Goal: Connect with others: Connect with other users

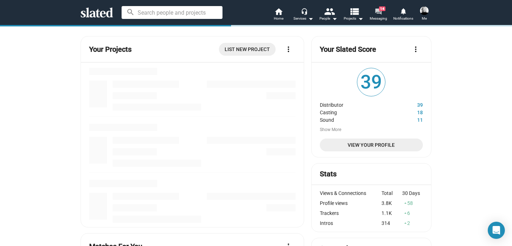
click at [379, 12] on mat-icon "forum" at bounding box center [378, 11] width 7 height 7
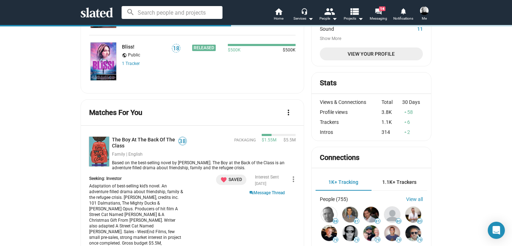
scroll to position [86, 0]
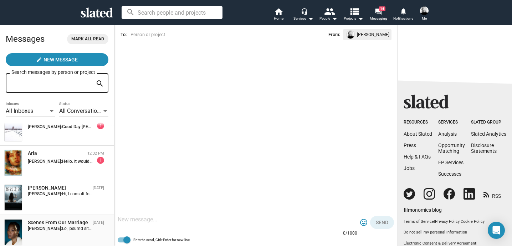
scroll to position [14, 0]
click at [48, 191] on div "[PERSON_NAME]" at bounding box center [59, 188] width 62 height 7
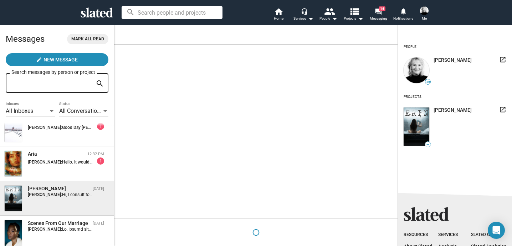
click at [48, 191] on div "[PERSON_NAME]" at bounding box center [59, 188] width 62 height 7
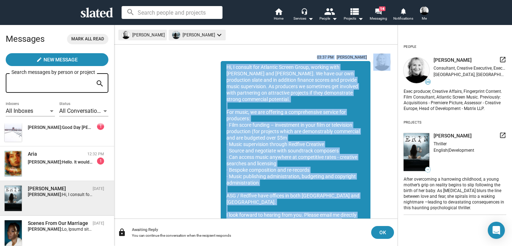
scroll to position [24, 0]
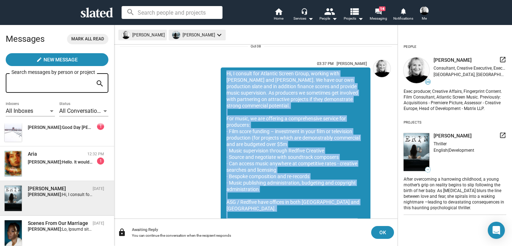
drag, startPoint x: 317, startPoint y: 186, endPoint x: 211, endPoint y: 71, distance: 157.2
click at [211, 71] on div "03:37 PM [PERSON_NAME] Hi, I consult for Atlantic Screen Group, working with [P…" at bounding box center [284, 149] width 171 height 185
copy div "Hi, I consult for Atlantic Screen Group, working with [PERSON_NAME] and [PERSON…"
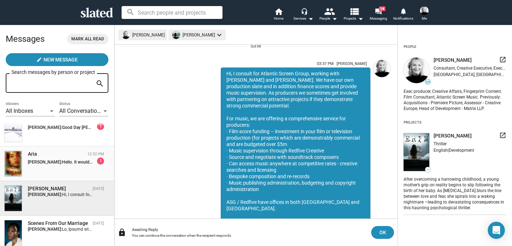
click at [63, 157] on div "Aria" at bounding box center [56, 153] width 57 height 7
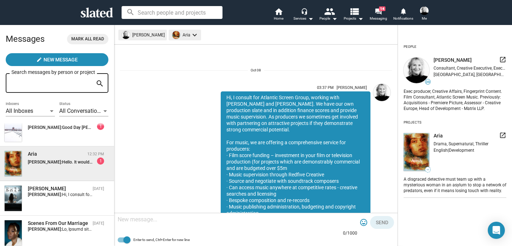
scroll to position [103, 0]
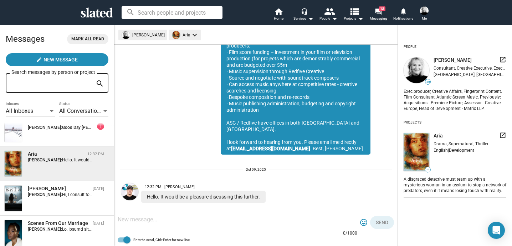
click at [153, 220] on textarea at bounding box center [238, 219] width 240 height 7
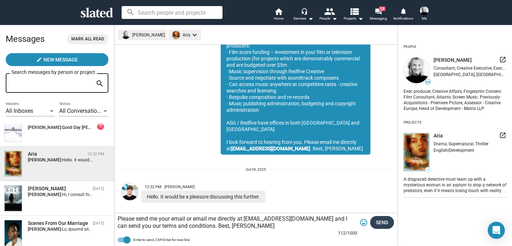
type textarea "Please send me your email or email me directly at [EMAIL_ADDRESS][DOMAIN_NAME] …"
click at [378, 224] on span "Send" at bounding box center [382, 222] width 12 height 13
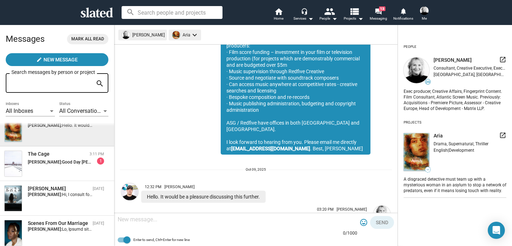
scroll to position [147, 0]
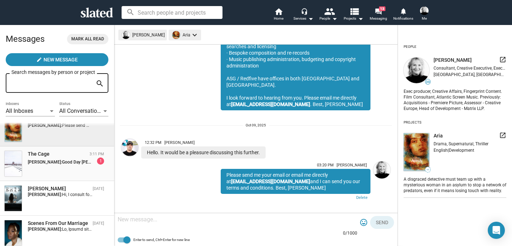
click at [57, 164] on strong "[PERSON_NAME]:" at bounding box center [45, 161] width 34 height 5
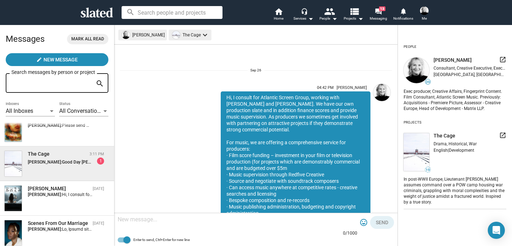
scroll to position [142, 0]
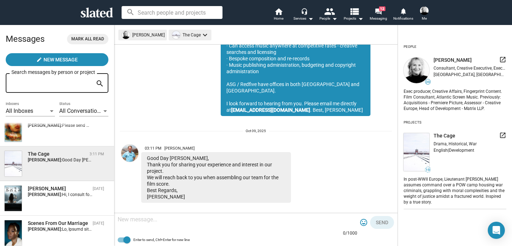
click at [168, 220] on textarea at bounding box center [238, 219] width 240 height 7
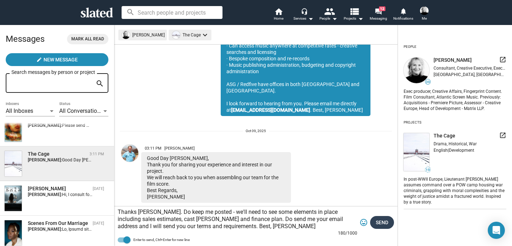
type textarea "Thanks [PERSON_NAME]. Do keep me posted - we'll need to see some elements in pl…"
drag, startPoint x: 382, startPoint y: 220, endPoint x: 362, endPoint y: 220, distance: 19.3
click at [382, 220] on span "Send" at bounding box center [382, 222] width 12 height 13
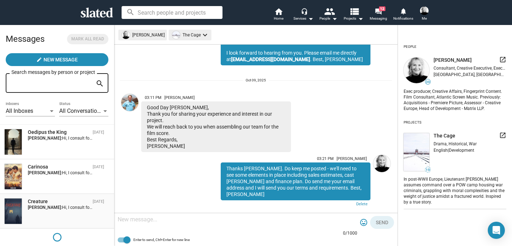
scroll to position [243, 0]
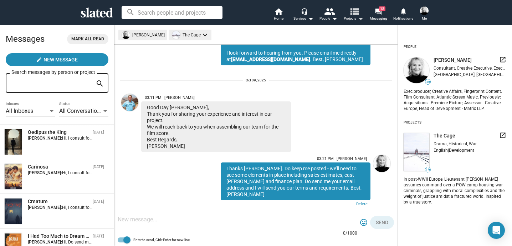
click at [353, 14] on mat-icon "view_list" at bounding box center [354, 11] width 10 height 10
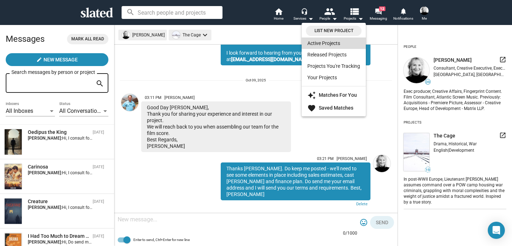
click at [323, 44] on link "Active Projects" at bounding box center [334, 42] width 64 height 11
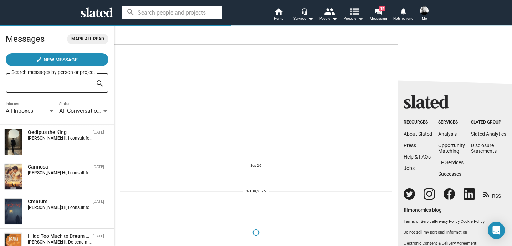
scroll to position [0, 0]
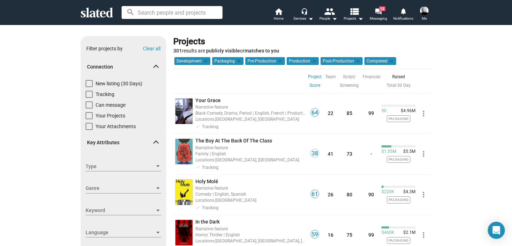
click at [87, 81] on span at bounding box center [89, 83] width 7 height 7
click at [89, 87] on input "New listing (30 Days)" at bounding box center [89, 87] width 0 height 0
checkbox input "true"
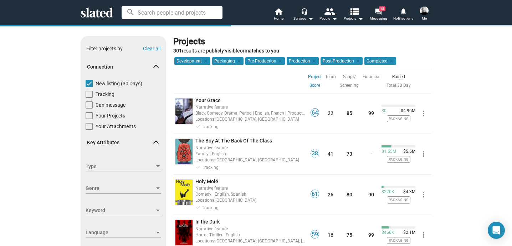
click at [86, 105] on span at bounding box center [89, 104] width 7 height 7
click at [89, 108] on input "Can message" at bounding box center [89, 108] width 0 height 0
checkbox input "true"
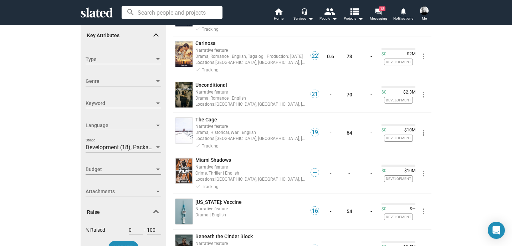
scroll to position [107, 0]
click at [93, 169] on span "Budget" at bounding box center [120, 169] width 69 height 7
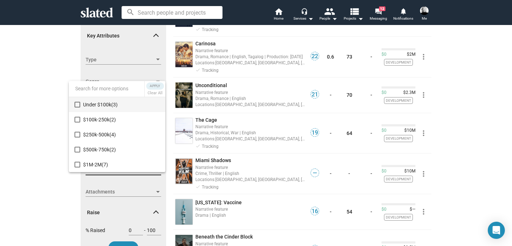
scroll to position [60, 0]
click at [79, 103] on mat-pseudo-checkbox at bounding box center [78, 105] width 6 height 6
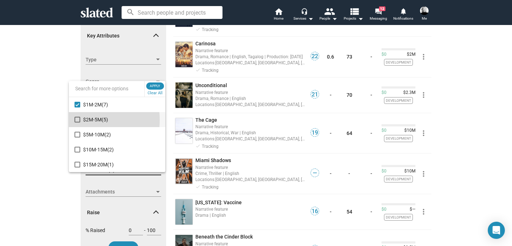
click at [76, 120] on mat-pseudo-checkbox at bounding box center [78, 120] width 6 height 6
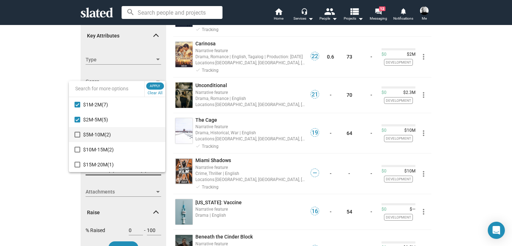
click at [79, 135] on mat-pseudo-checkbox at bounding box center [78, 135] width 6 height 6
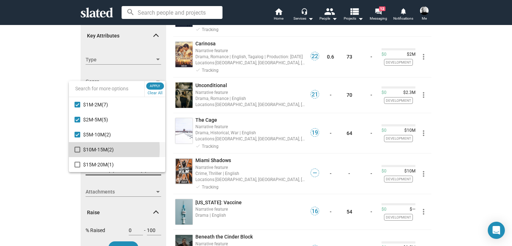
click at [76, 149] on mat-pseudo-checkbox at bounding box center [78, 150] width 6 height 6
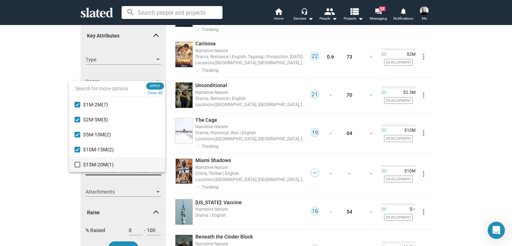
click at [78, 166] on mat-pseudo-checkbox at bounding box center [78, 165] width 6 height 6
click at [157, 87] on span "Apply" at bounding box center [155, 85] width 13 height 7
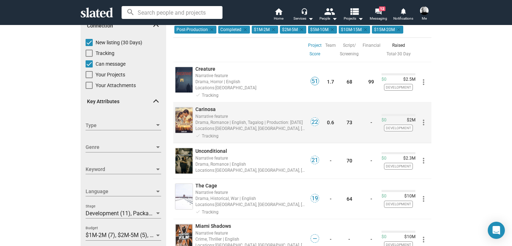
scroll to position [62, 0]
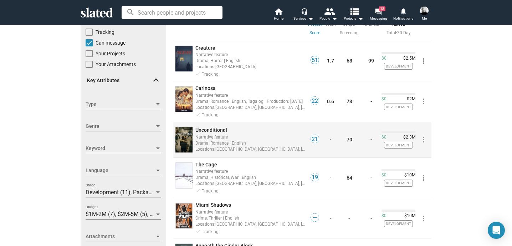
drag, startPoint x: 210, startPoint y: 129, endPoint x: 213, endPoint y: 136, distance: 7.0
click at [213, 136] on link "Unconditional Narrative feature Drama, Romance | English Locations: [GEOGRAPHIC…" at bounding box center [250, 140] width 110 height 26
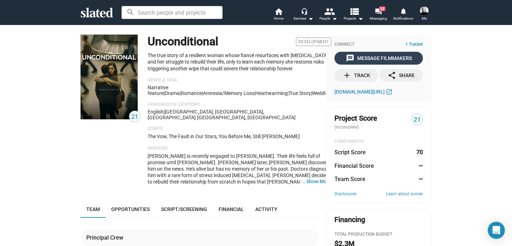
click at [361, 60] on div "message Message Filmmakers" at bounding box center [379, 58] width 66 height 13
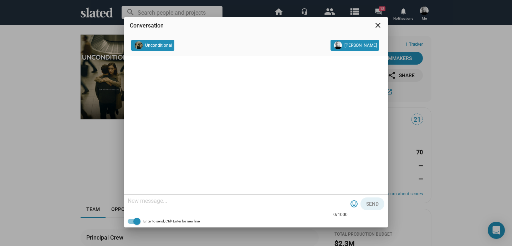
click at [162, 200] on textarea at bounding box center [238, 200] width 220 height 7
paste textarea "Hi, I consult for Atlantic Screen Group, working with [PERSON_NAME] and [PERSON…"
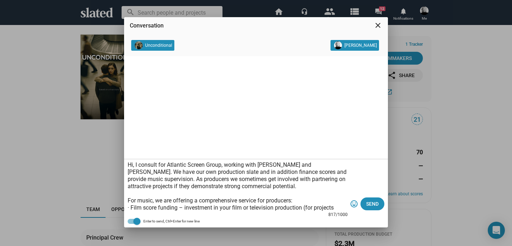
scroll to position [78, 0]
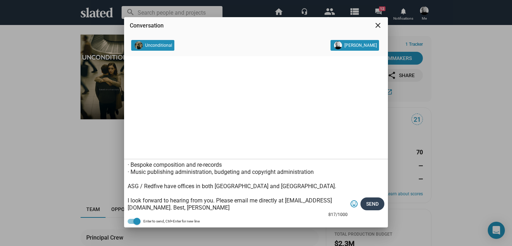
type textarea "Hi, I consult for Atlantic Screen Group, working with [PERSON_NAME] and [PERSON…"
click at [366, 204] on button "Send" at bounding box center [373, 203] width 24 height 13
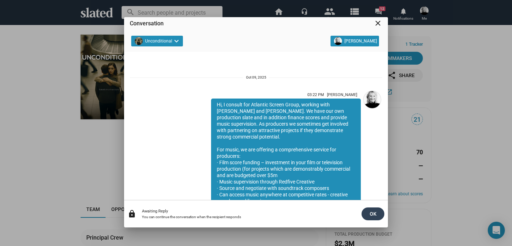
scroll to position [84, 0]
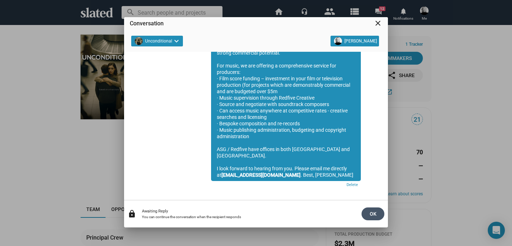
click at [374, 212] on span "OK" at bounding box center [372, 213] width 11 height 13
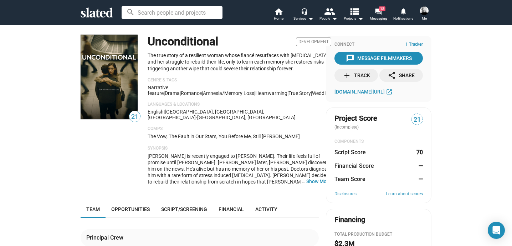
click at [352, 76] on div "add Track" at bounding box center [356, 75] width 27 height 13
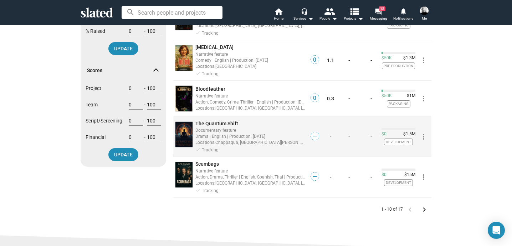
scroll to position [308, 0]
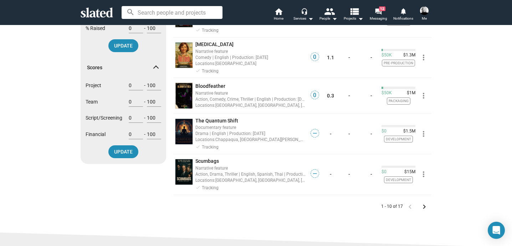
click at [421, 202] on mat-icon "keyboard_arrow_right" at bounding box center [424, 206] width 9 height 9
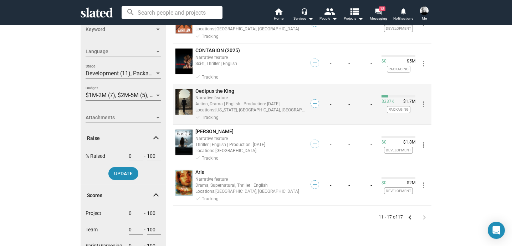
scroll to position [180, 0]
